Goal: Communication & Community: Participate in discussion

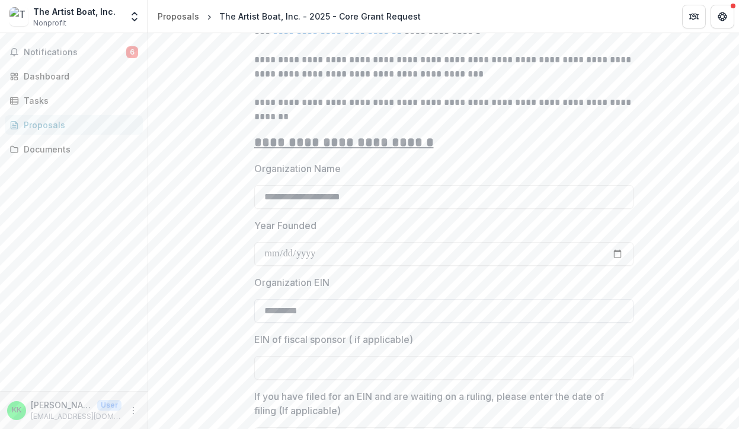
scroll to position [868, 0]
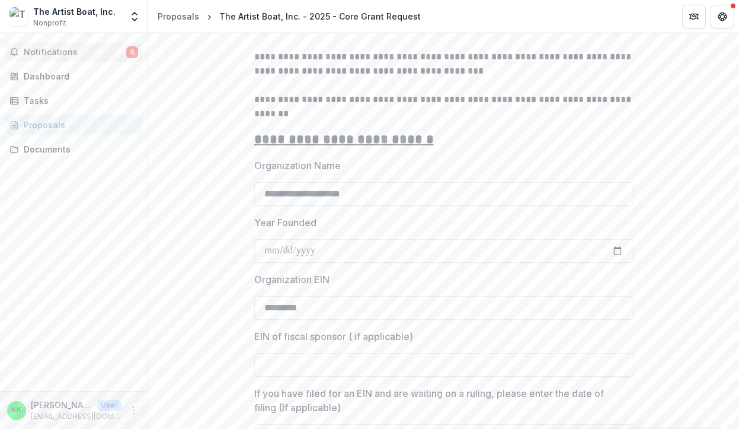
click at [101, 52] on span "Notifications" at bounding box center [75, 52] width 103 height 10
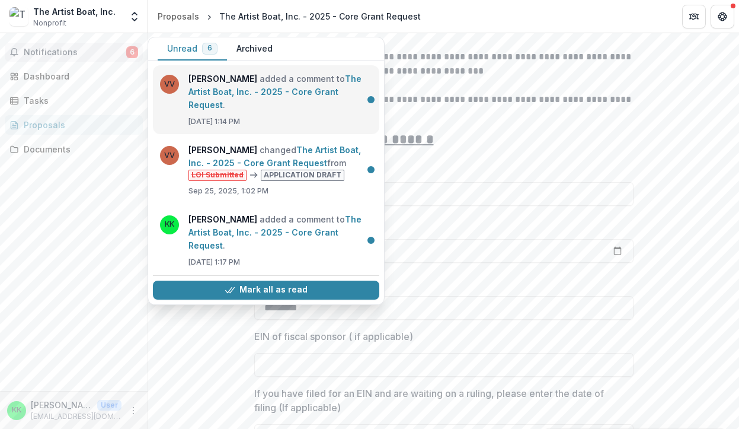
click at [239, 84] on link "The Artist Boat, Inc. - 2025 - Core Grant Request" at bounding box center [274, 91] width 173 height 36
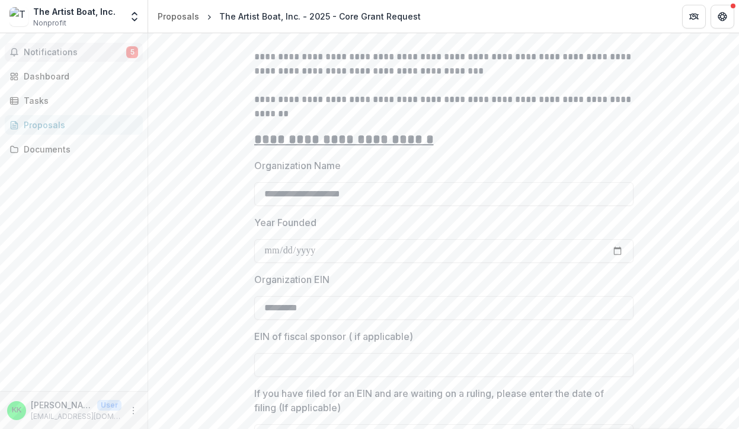
click at [87, 50] on span "Notifications" at bounding box center [75, 52] width 103 height 10
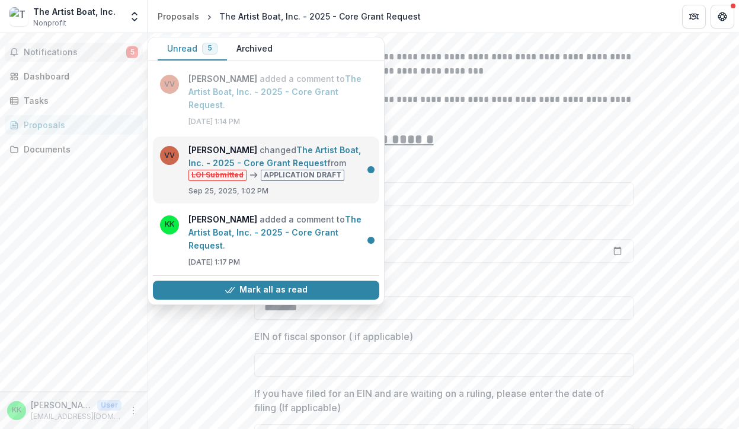
scroll to position [0, 0]
click at [359, 168] on link "The Artist Boat, Inc. - 2025 - Core Grant Request" at bounding box center [274, 156] width 172 height 23
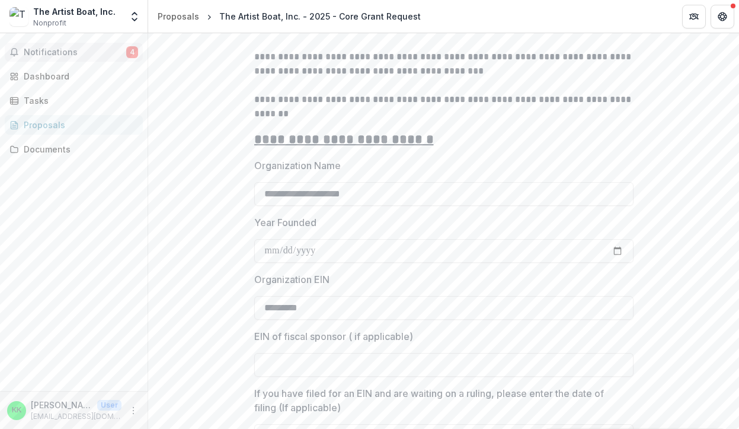
click at [74, 50] on span "Notifications" at bounding box center [75, 52] width 103 height 10
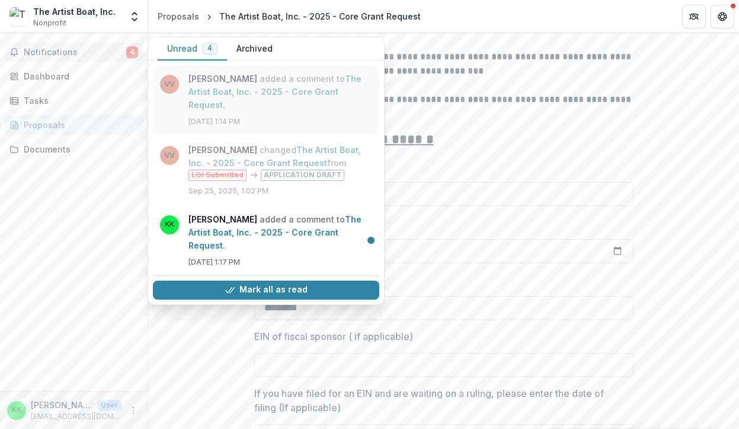
click at [243, 98] on link "The Artist Boat, Inc. - 2025 - Core Grant Request" at bounding box center [274, 91] width 173 height 36
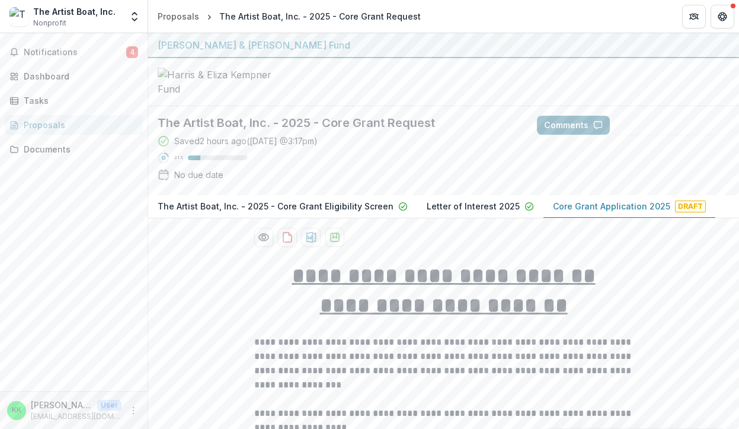
click at [585, 135] on button "Comments" at bounding box center [573, 125] width 73 height 19
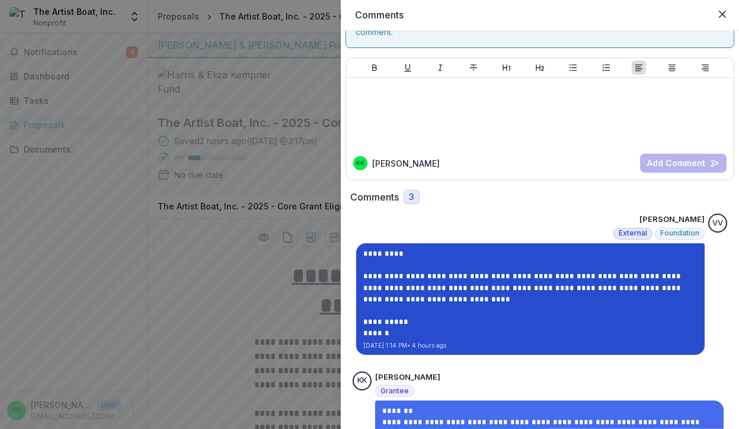
scroll to position [60, 0]
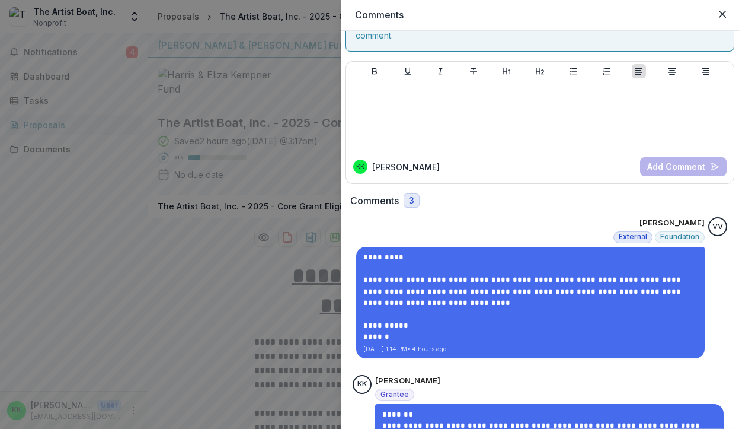
click at [458, 150] on div "KK [PERSON_NAME] Add Comment" at bounding box center [540, 166] width 388 height 33
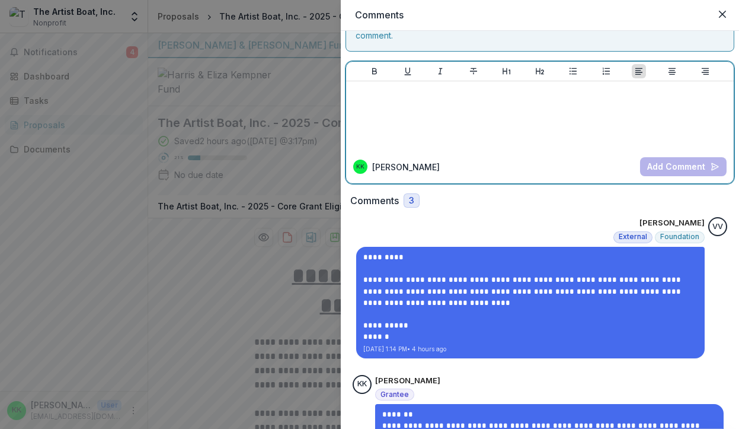
click at [408, 101] on div at bounding box center [540, 115] width 378 height 59
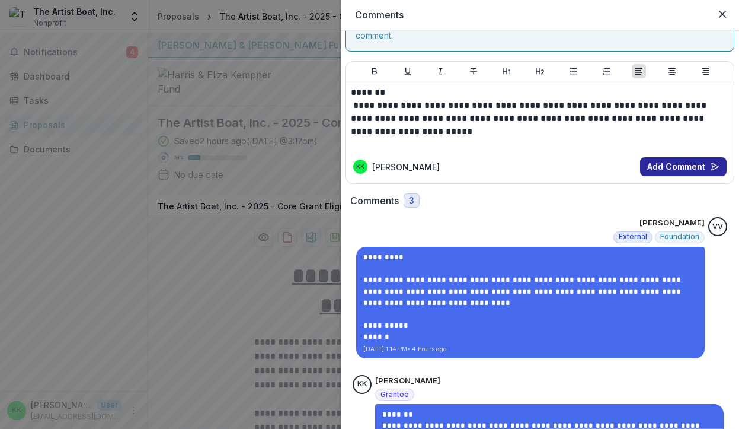
click at [686, 157] on button "Add Comment" at bounding box center [683, 166] width 87 height 19
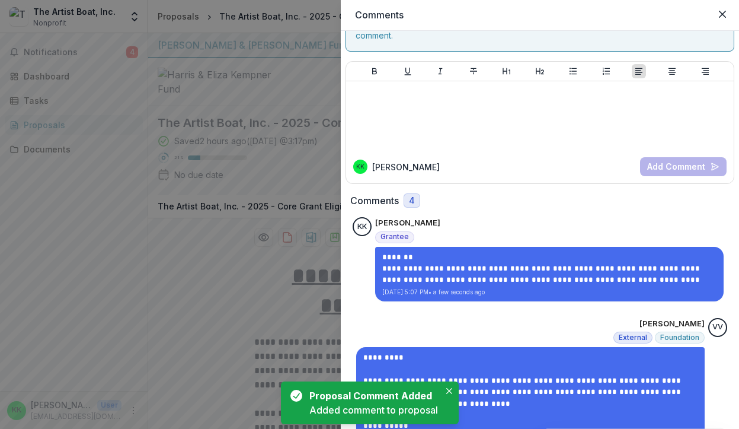
click at [76, 55] on div "**********" at bounding box center [369, 214] width 739 height 429
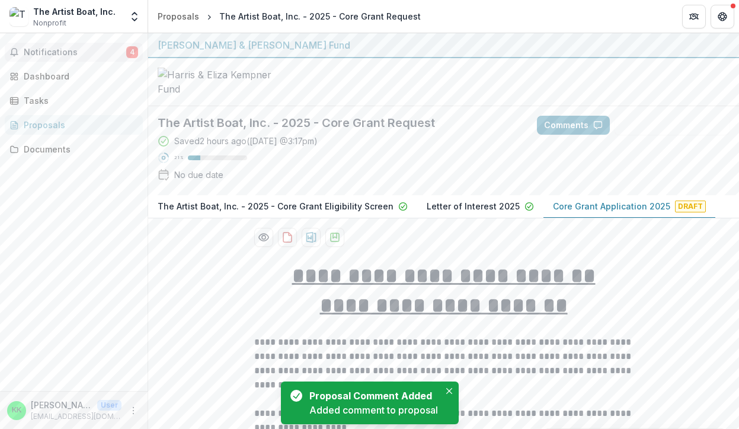
click at [83, 56] on span "Notifications" at bounding box center [75, 52] width 103 height 10
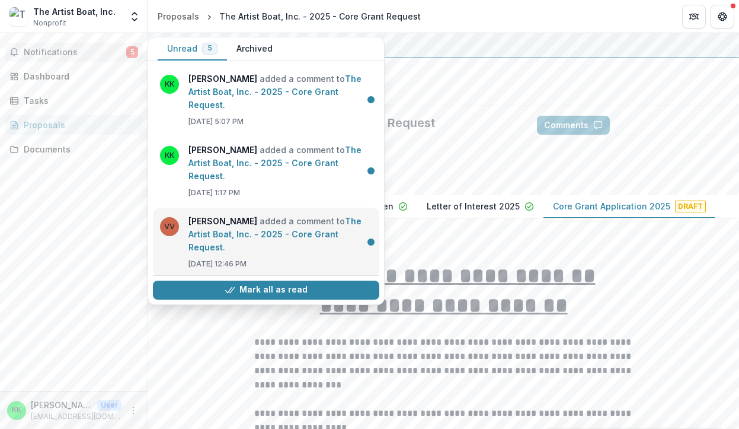
scroll to position [12, 0]
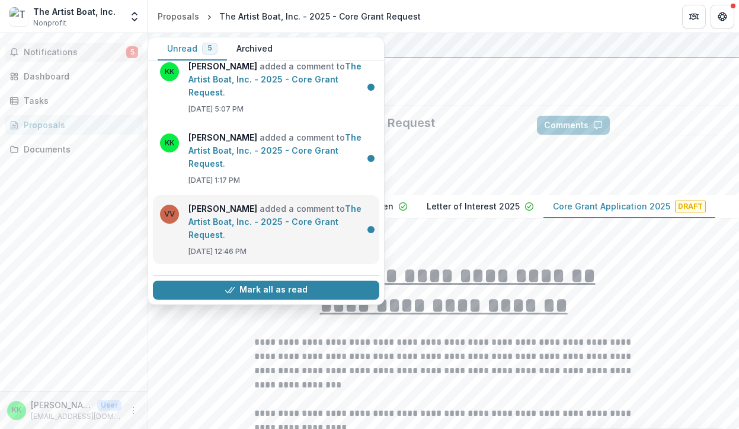
click at [308, 203] on link "The Artist Boat, Inc. - 2025 - Core Grant Request" at bounding box center [274, 221] width 173 height 36
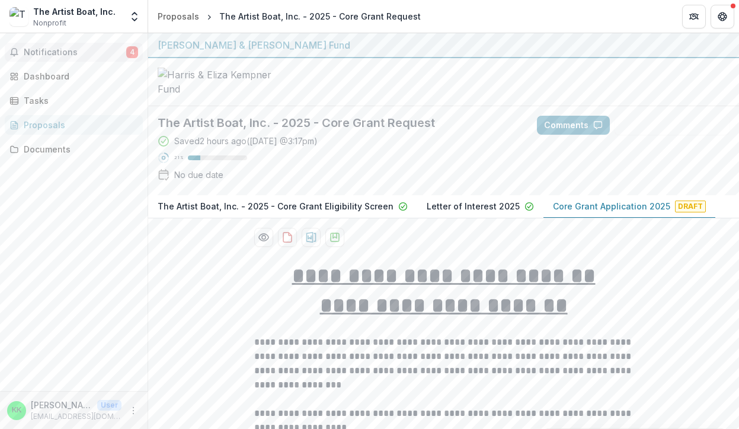
click at [87, 47] on span "Notifications" at bounding box center [75, 52] width 103 height 10
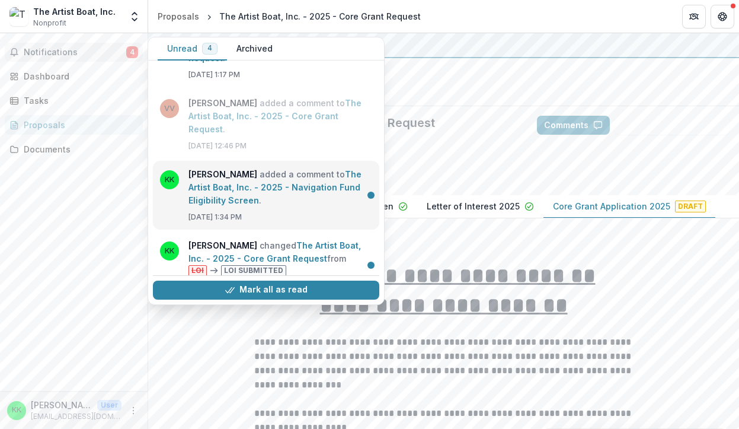
scroll to position [117, 0]
click at [296, 170] on link "The Artist Boat, Inc. - 2025 - Navigation Fund Eligibility Screen" at bounding box center [274, 188] width 173 height 36
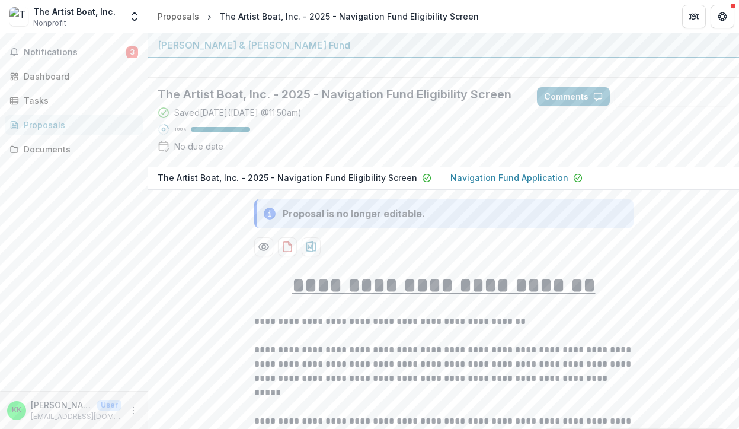
type input "******"
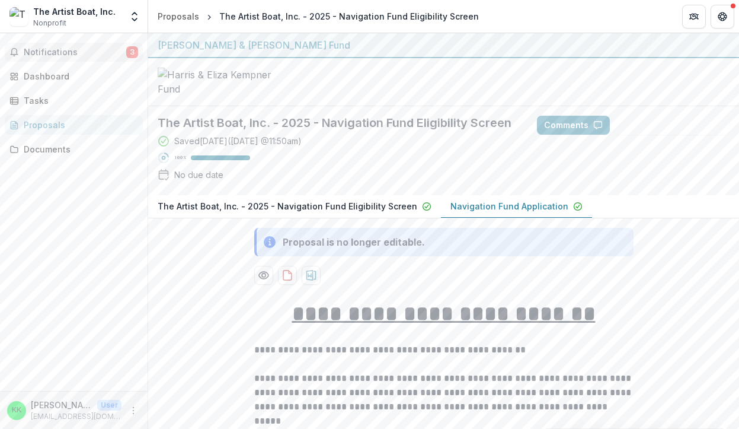
click at [57, 51] on span "Notifications" at bounding box center [75, 52] width 103 height 10
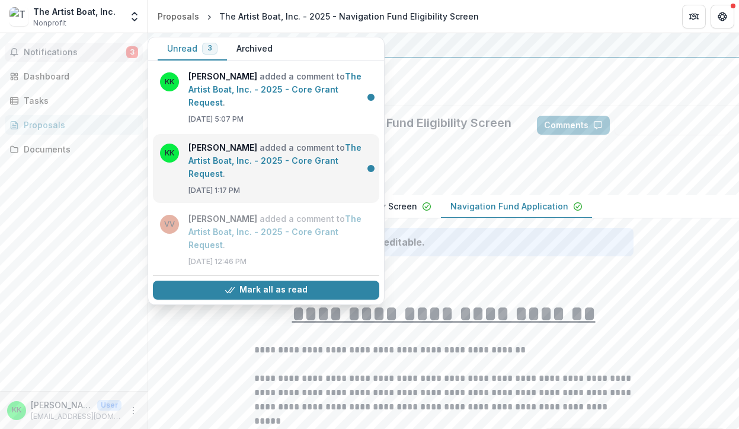
click at [266, 142] on link "The Artist Boat, Inc. - 2025 - Core Grant Request" at bounding box center [274, 160] width 173 height 36
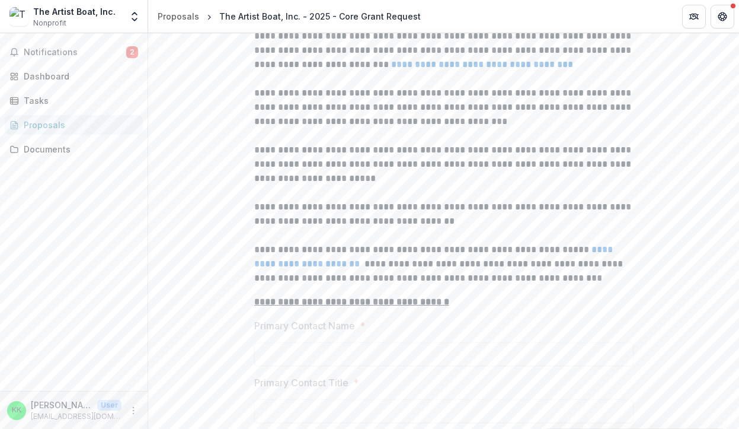
scroll to position [317, 0]
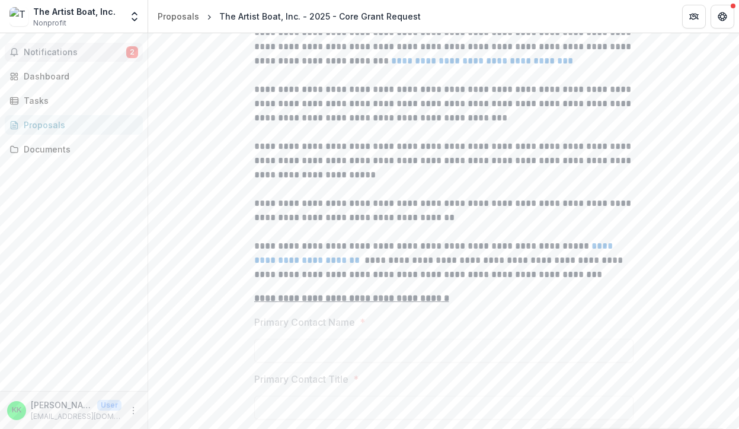
click at [69, 47] on span "Notifications" at bounding box center [75, 52] width 103 height 10
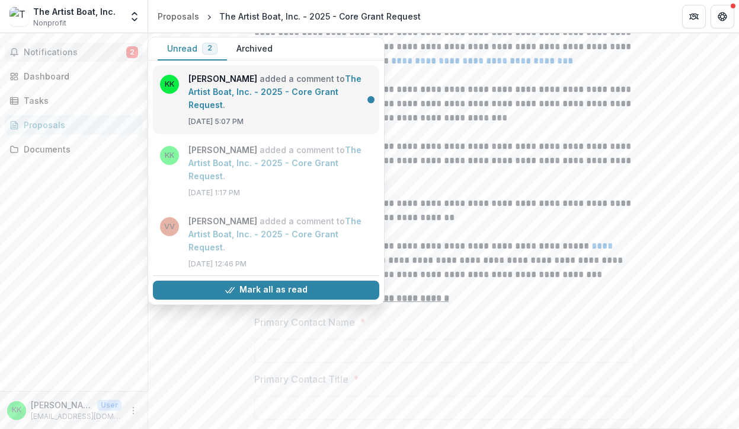
click at [254, 90] on link "The Artist Boat, Inc. - 2025 - Core Grant Request" at bounding box center [274, 91] width 173 height 36
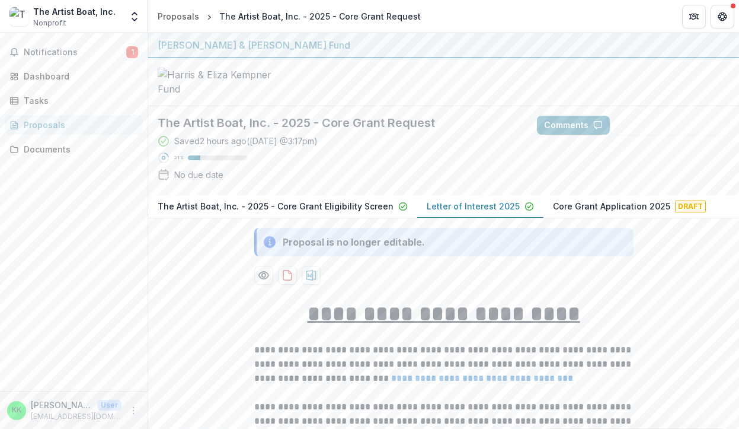
scroll to position [0, 0]
click at [55, 46] on button "Notifications 1" at bounding box center [74, 52] width 138 height 19
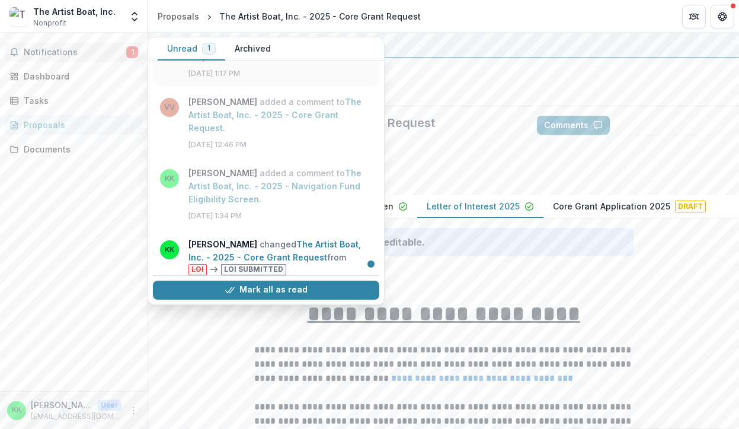
scroll to position [117, 0]
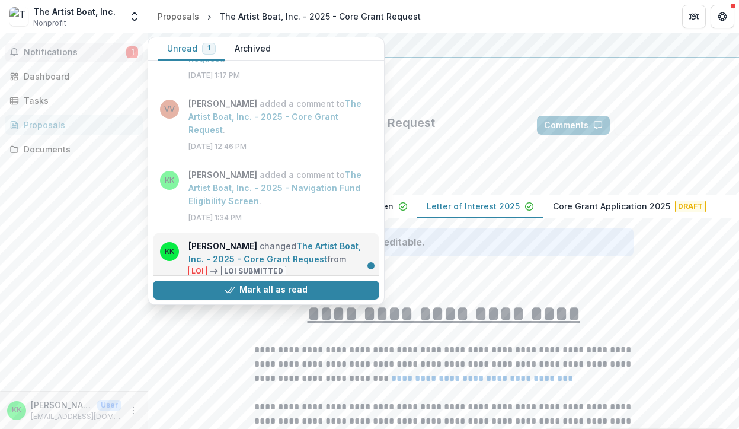
click at [279, 241] on link "The Artist Boat, Inc. - 2025 - Core Grant Request" at bounding box center [274, 252] width 172 height 23
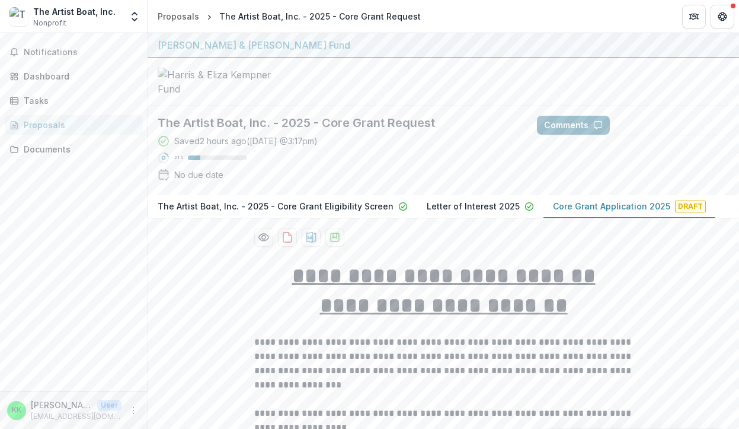
click at [570, 135] on button "Comments" at bounding box center [573, 125] width 73 height 19
